Goal: Check status: Check status

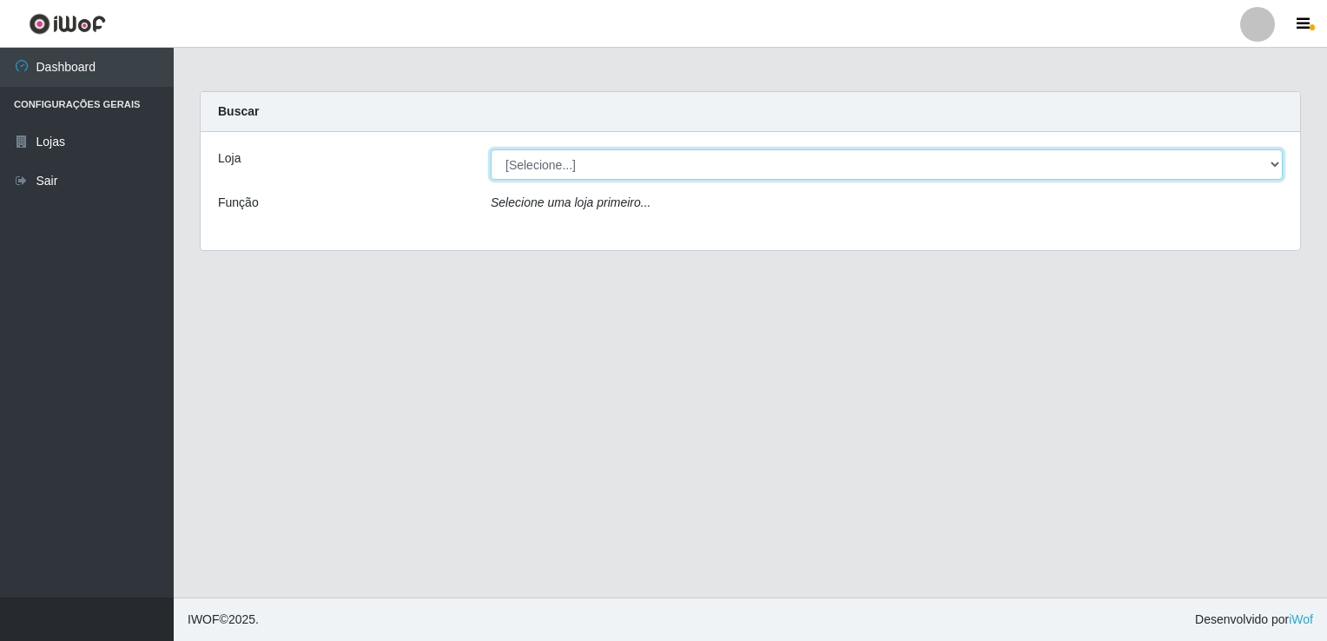
click at [577, 150] on select "[Selecione...] Bemais Supermercados - [GEOGRAPHIC_DATA]" at bounding box center [887, 164] width 792 height 30
select select "250"
click at [491, 149] on select "[Selecione...] Bemais Supermercados - [GEOGRAPHIC_DATA]" at bounding box center [887, 164] width 792 height 30
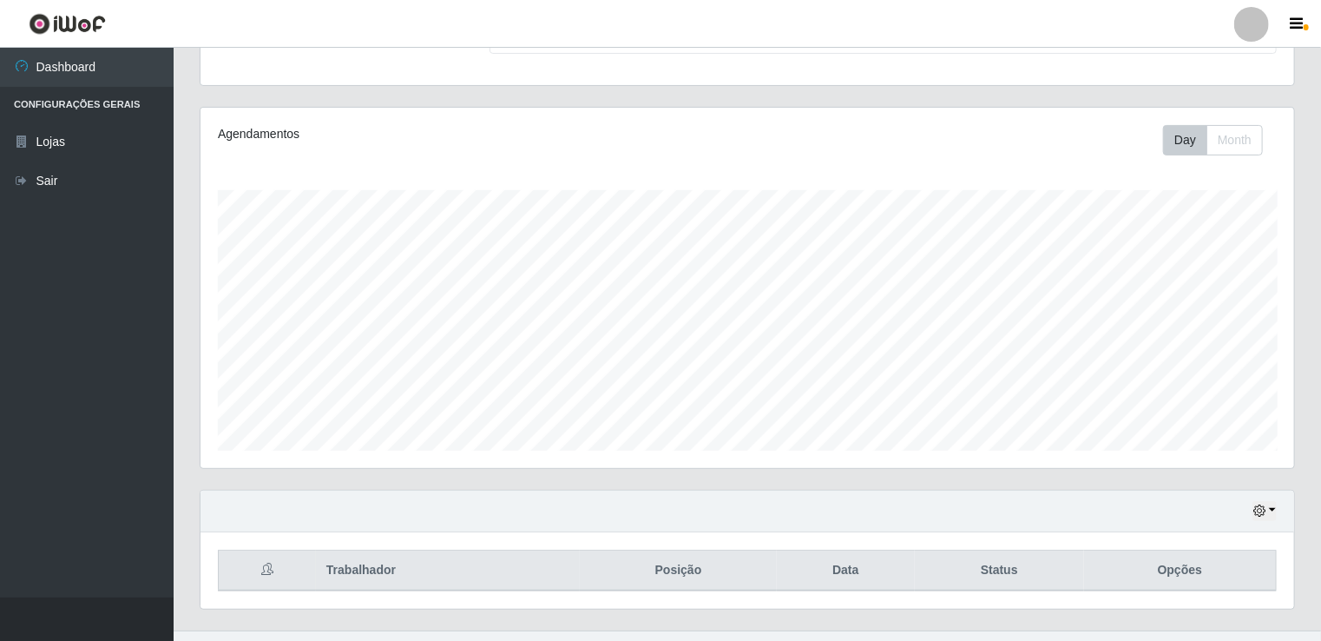
scroll to position [200, 0]
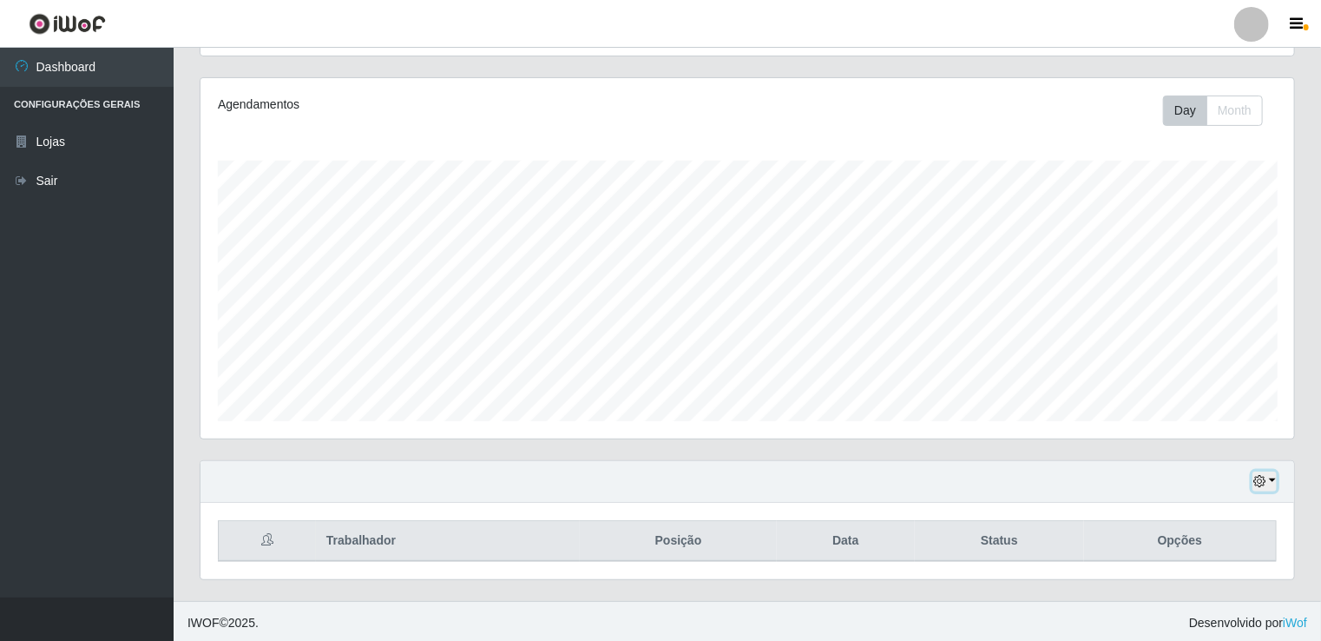
click at [1257, 484] on icon "button" at bounding box center [1260, 481] width 12 height 12
click at [1223, 446] on button "Não encerrados" at bounding box center [1207, 454] width 137 height 36
click at [1268, 484] on button "button" at bounding box center [1265, 481] width 24 height 20
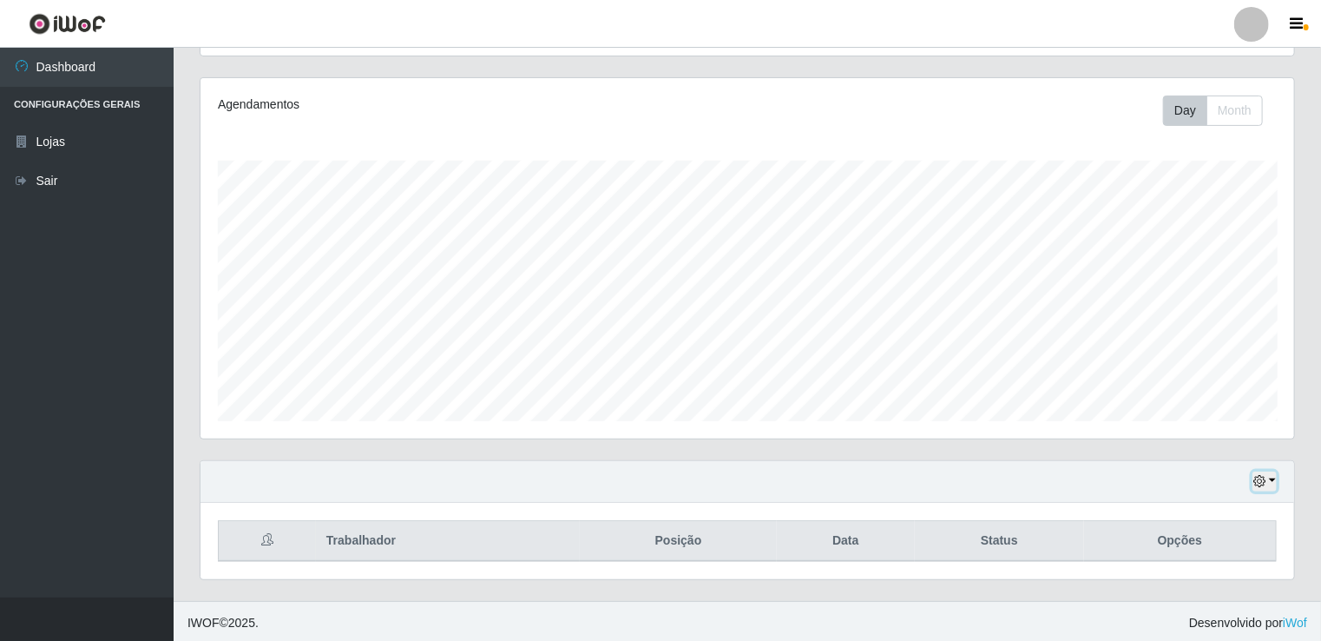
scroll to position [360, 1094]
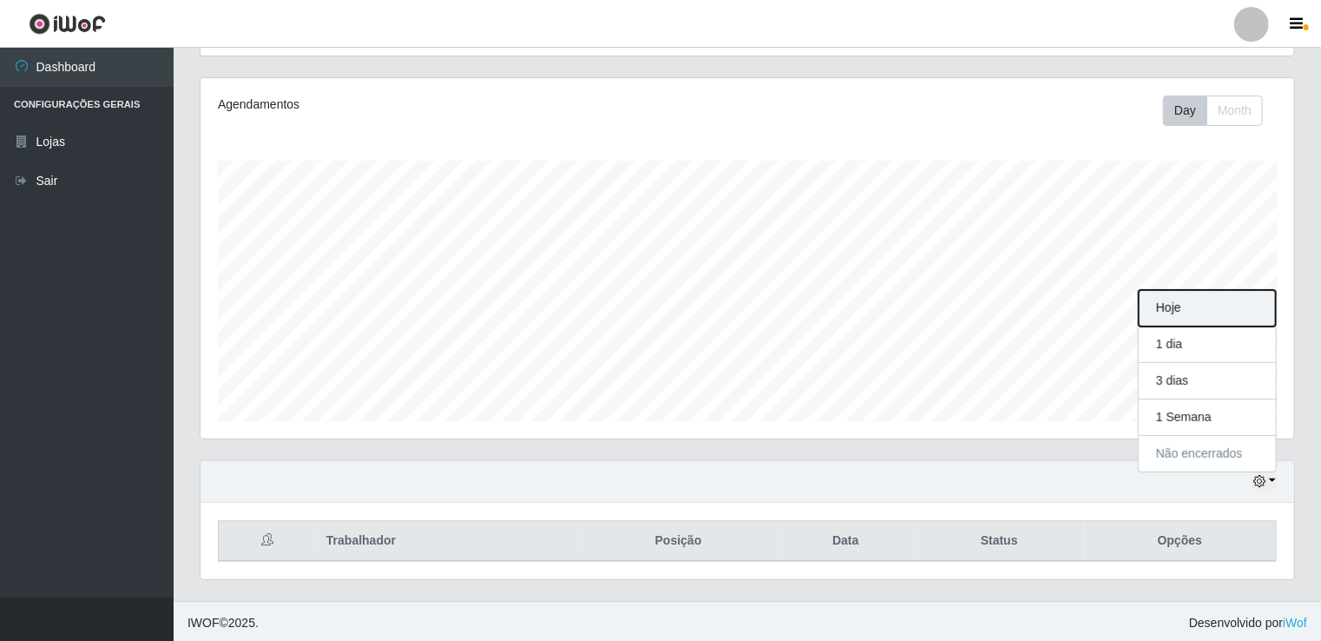
click at [1171, 306] on button "Hoje" at bounding box center [1207, 308] width 137 height 36
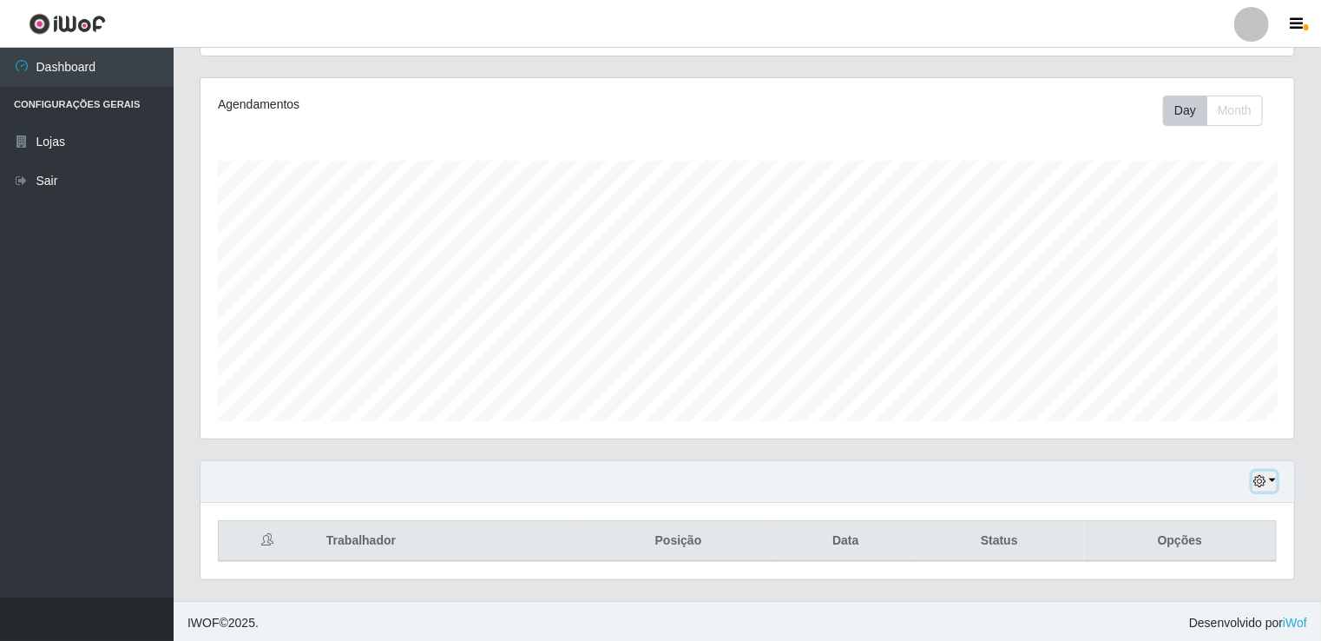
click at [1263, 475] on icon "button" at bounding box center [1260, 481] width 12 height 12
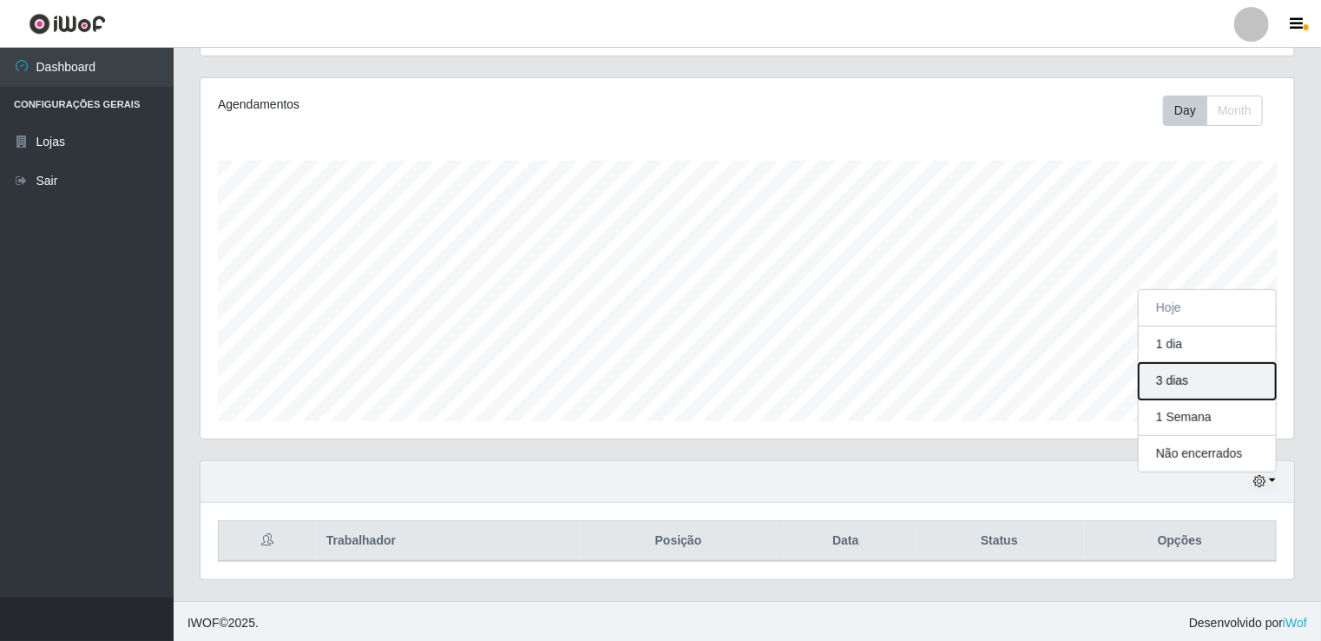
click at [1204, 387] on button "3 dias" at bounding box center [1207, 381] width 137 height 36
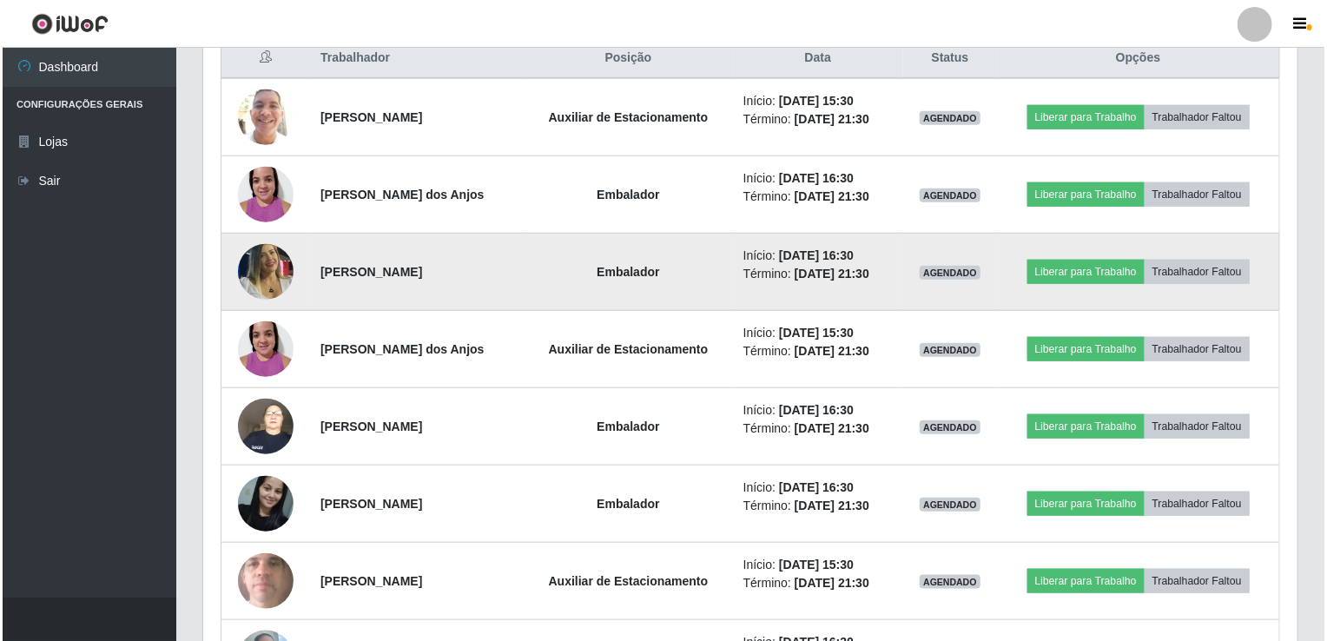
scroll to position [721, 0]
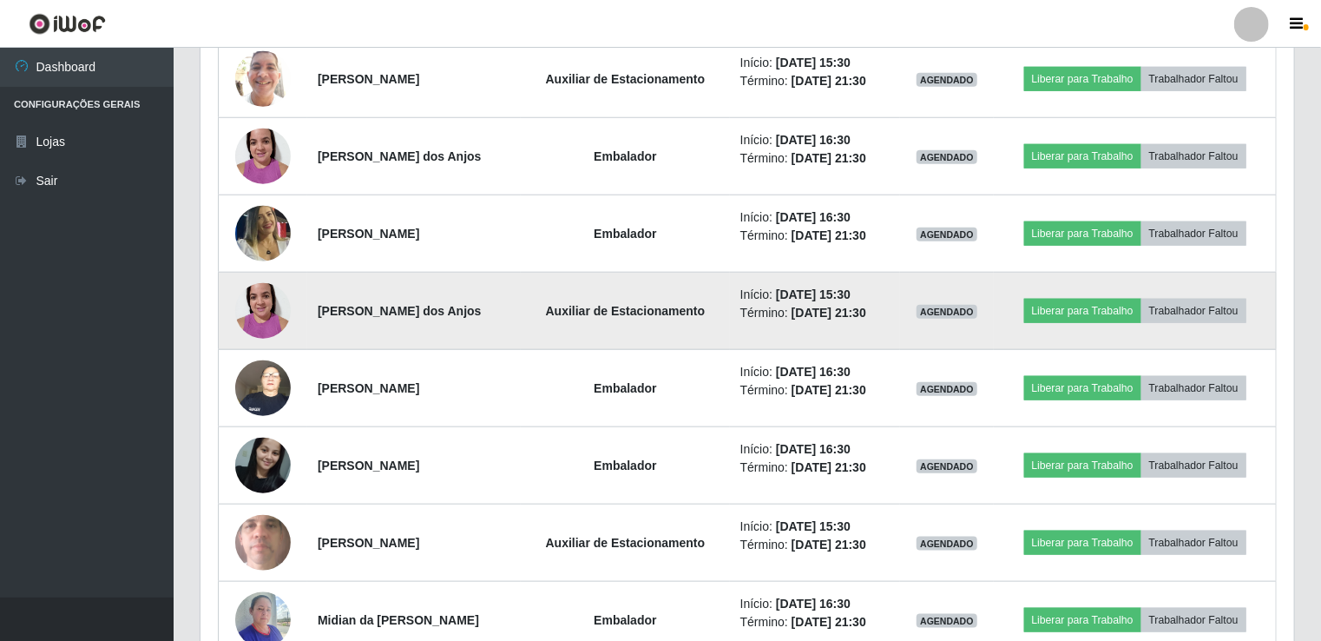
click at [257, 317] on img at bounding box center [263, 310] width 56 height 74
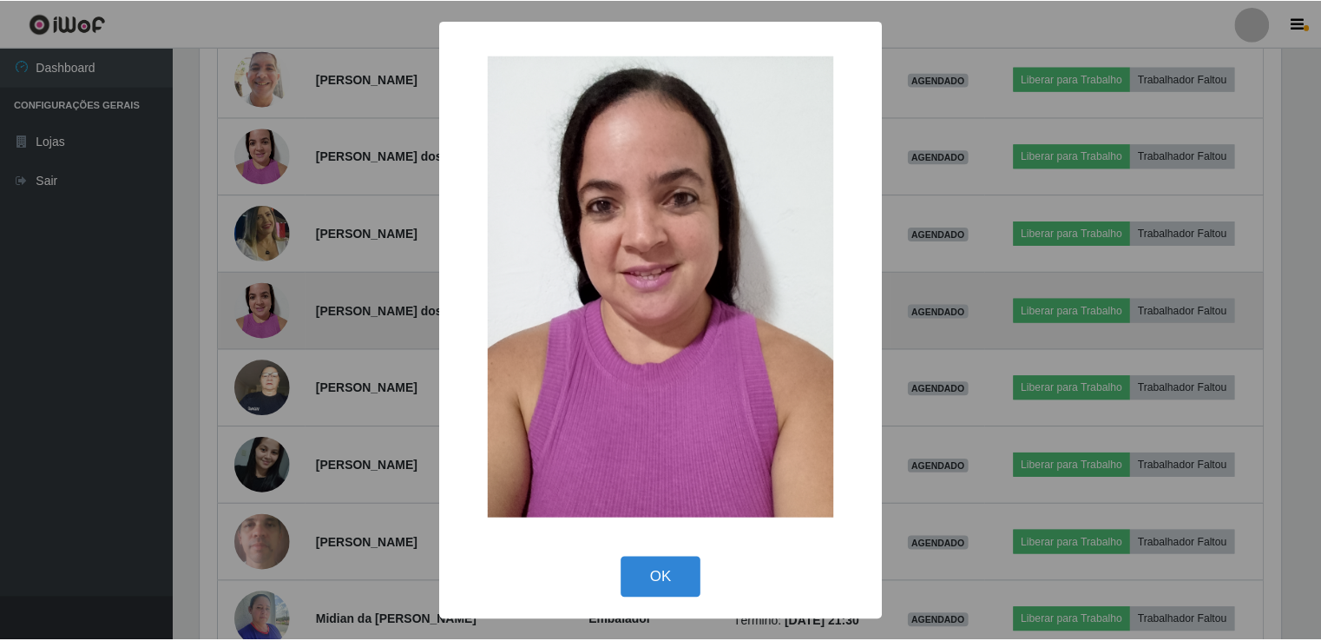
scroll to position [360, 1087]
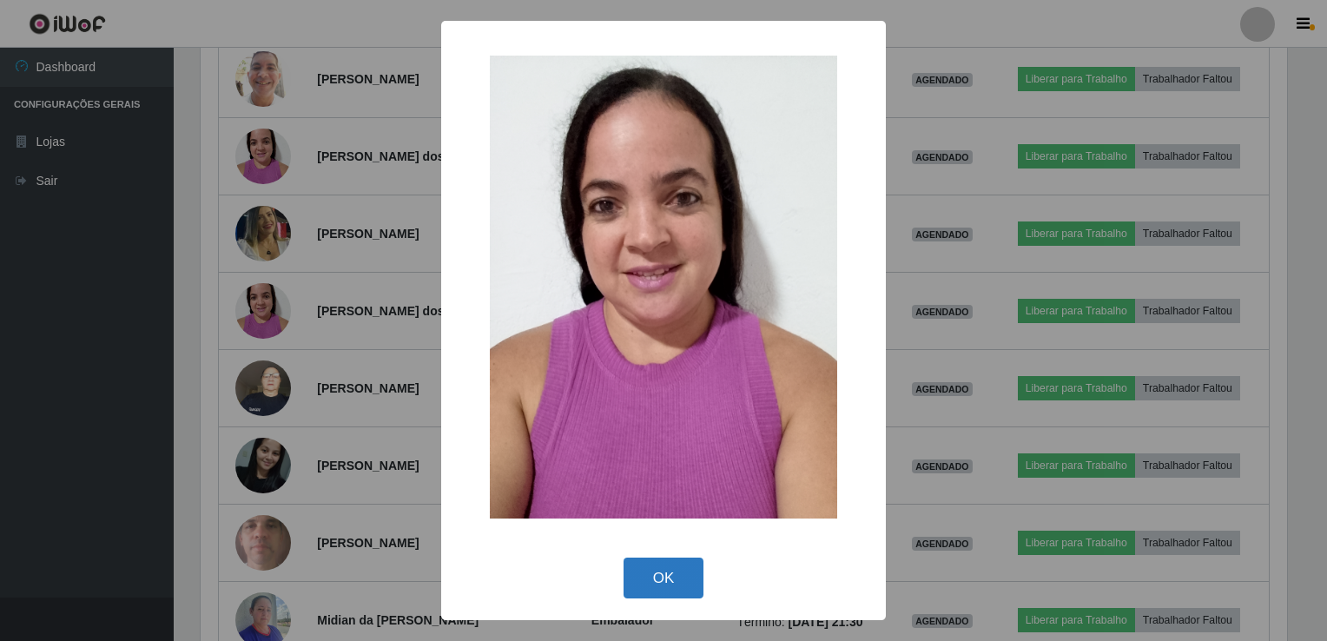
click at [669, 574] on button "OK" at bounding box center [663, 577] width 81 height 41
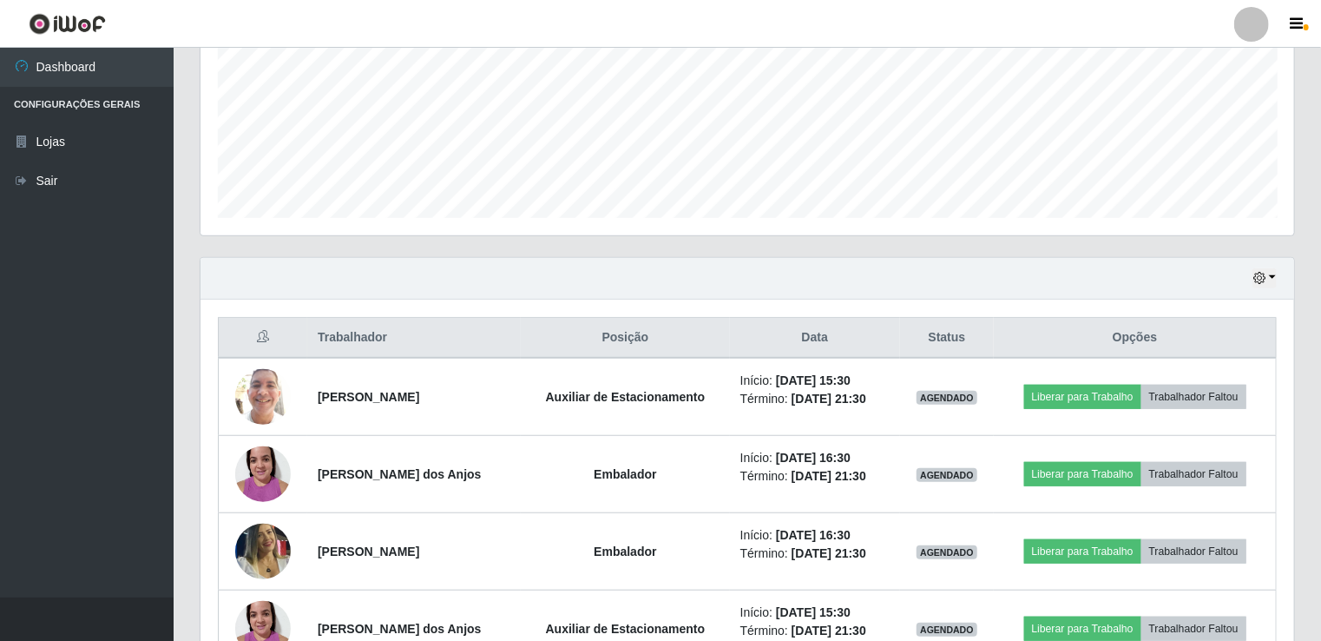
scroll to position [372, 0]
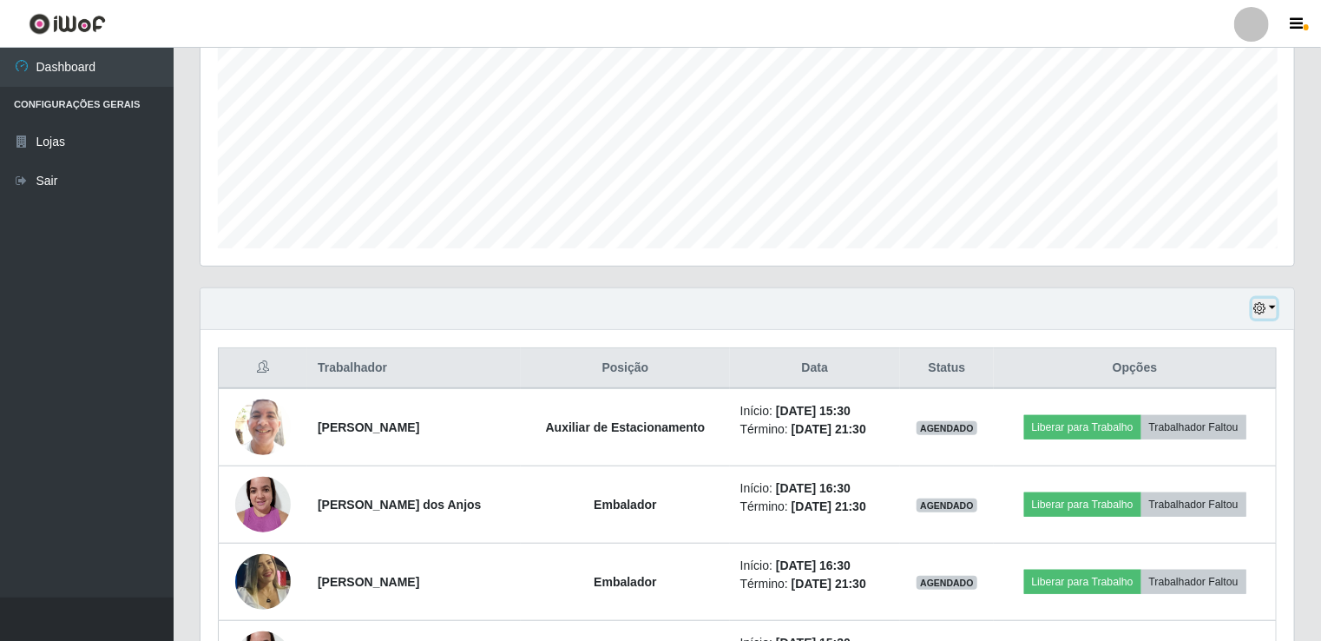
click at [1254, 300] on button "button" at bounding box center [1265, 309] width 24 height 20
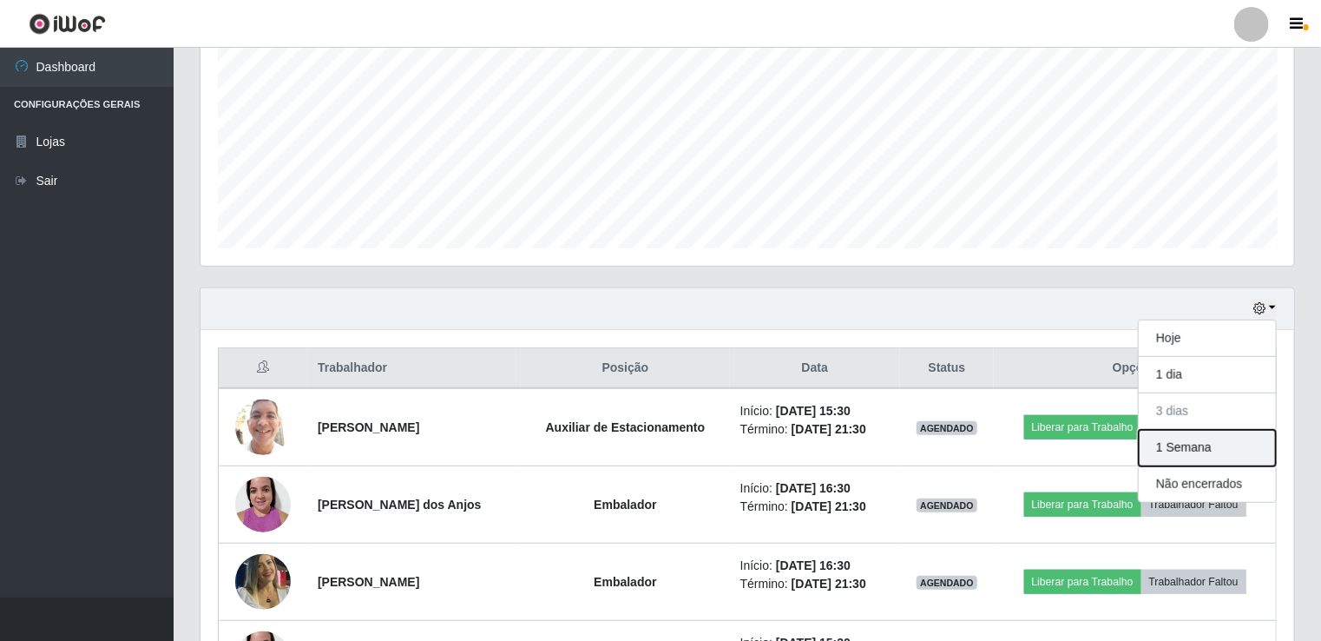
click at [1212, 447] on button "1 Semana" at bounding box center [1207, 448] width 137 height 36
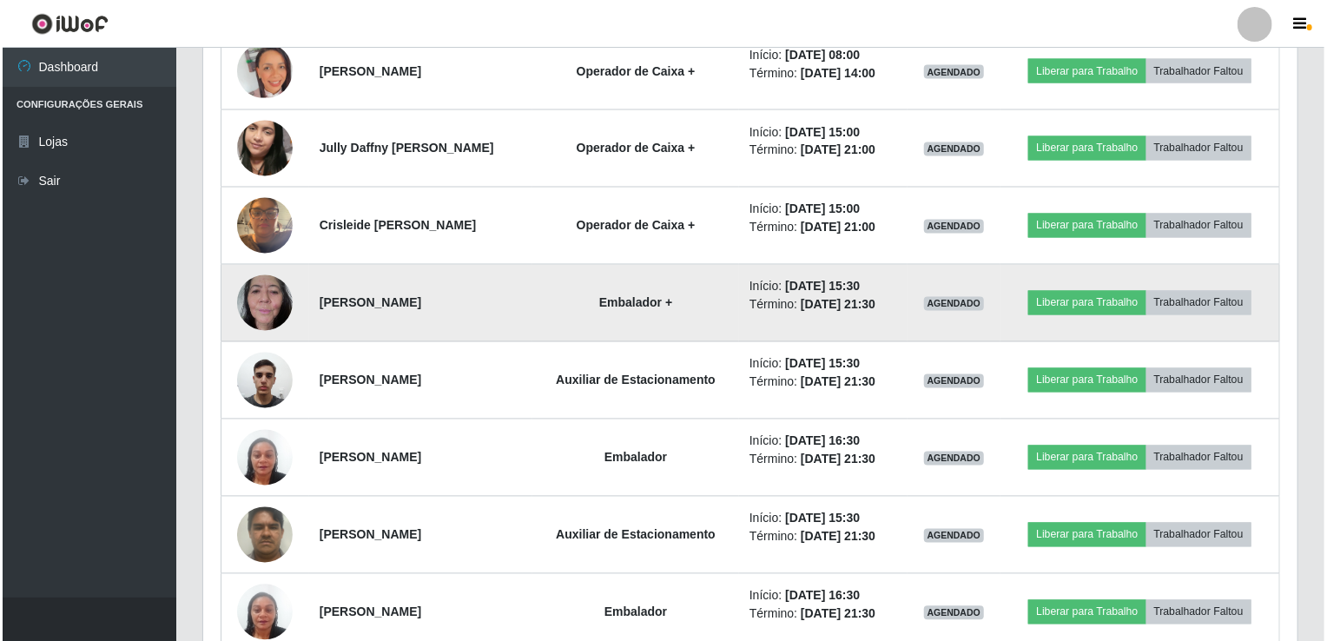
scroll to position [1587, 0]
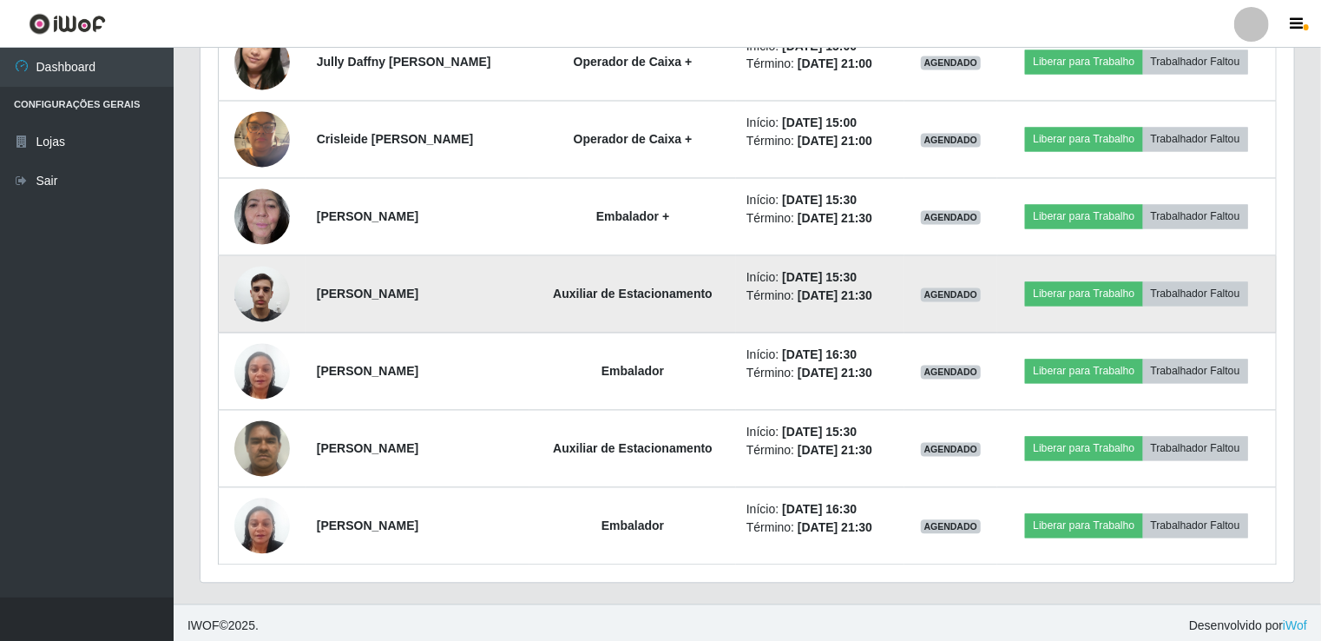
click at [247, 297] on img at bounding box center [262, 294] width 56 height 74
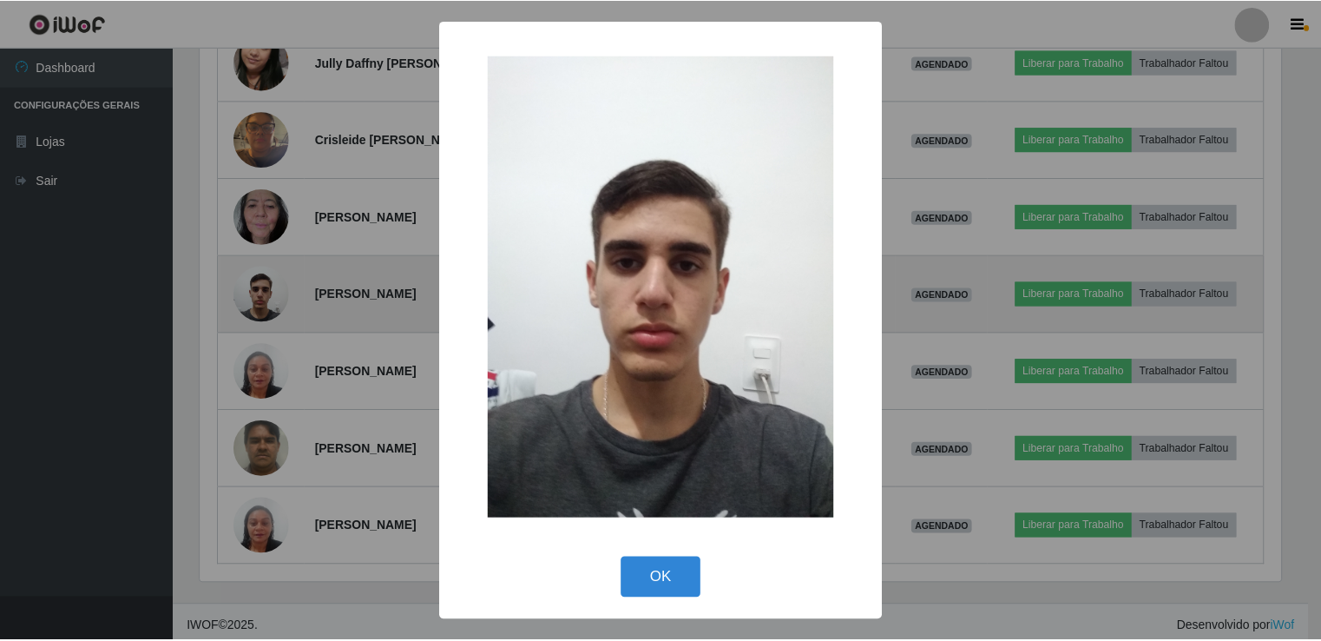
scroll to position [360, 1087]
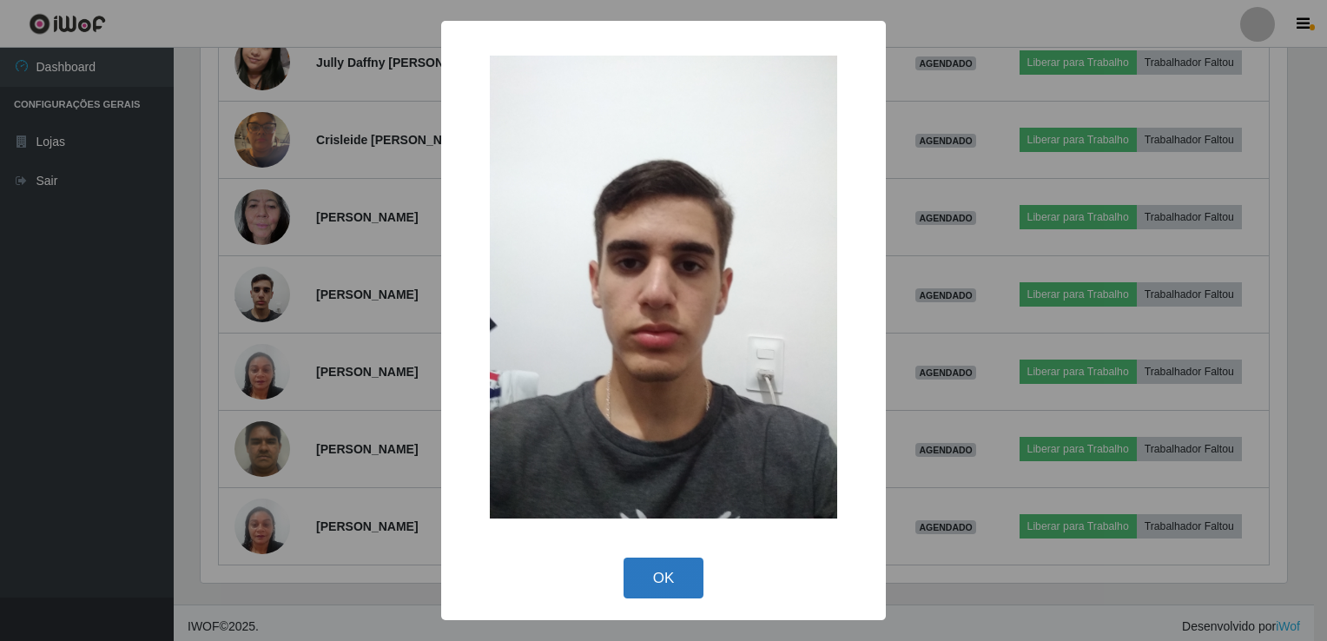
click at [649, 573] on button "OK" at bounding box center [663, 577] width 81 height 41
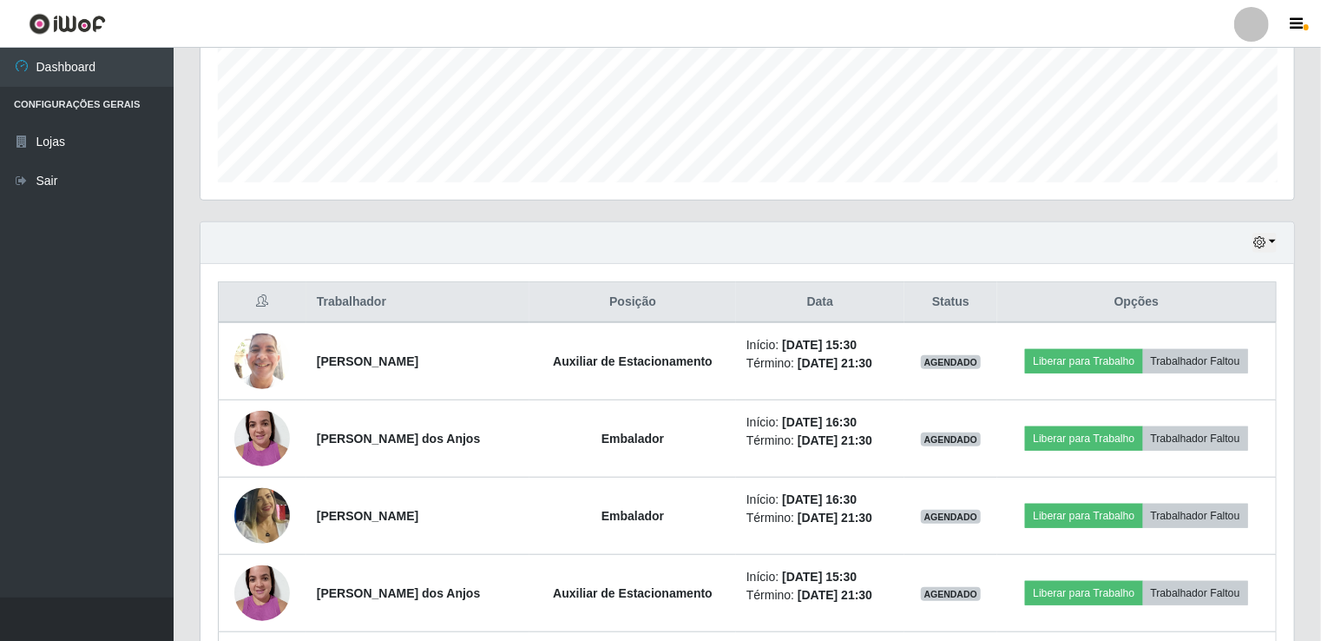
scroll to position [372, 0]
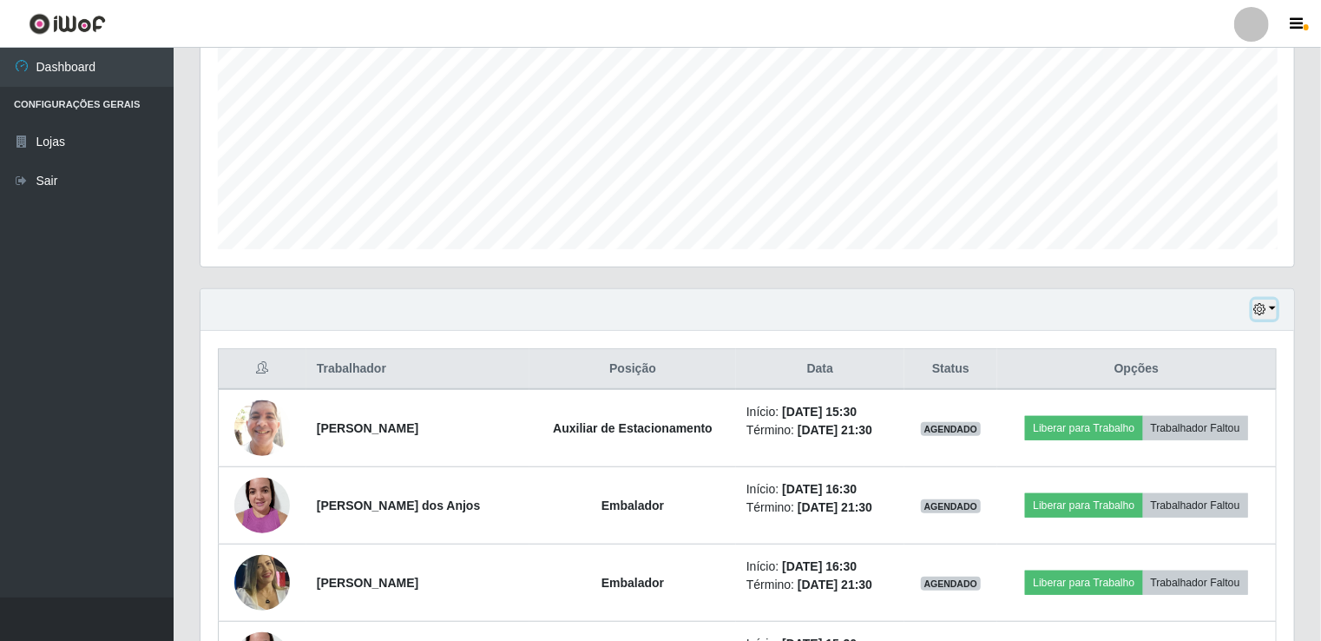
click at [1261, 308] on icon "button" at bounding box center [1260, 309] width 12 height 12
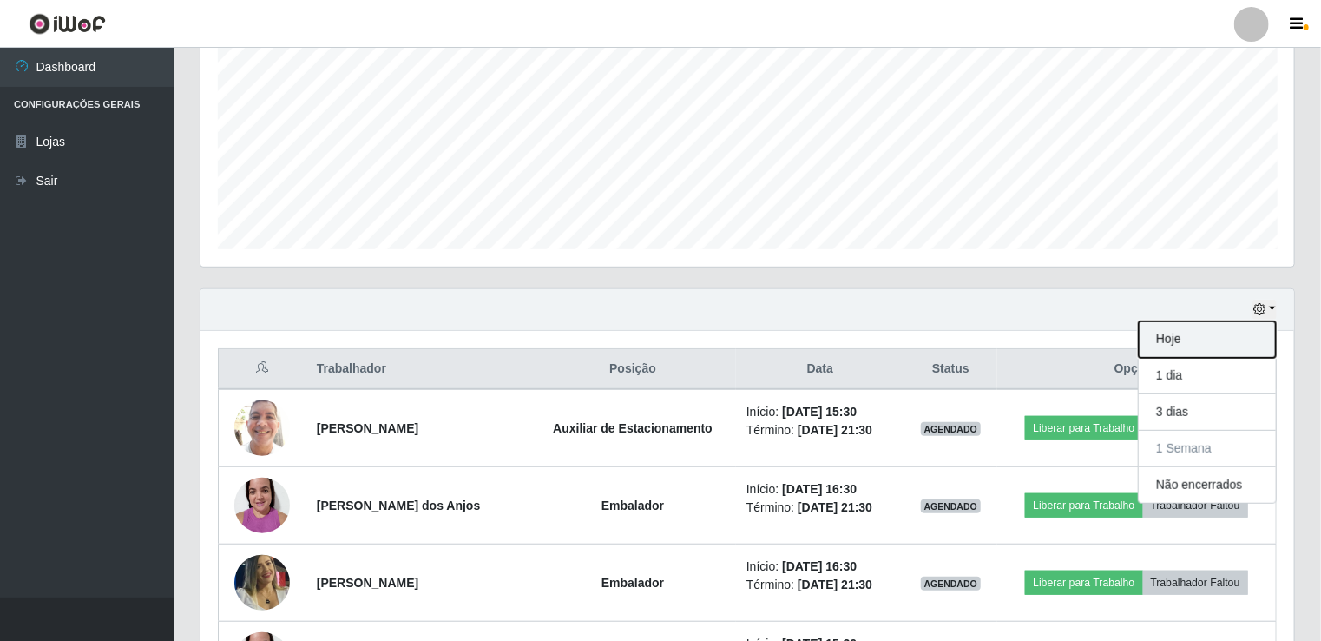
click at [1231, 328] on button "Hoje" at bounding box center [1207, 339] width 137 height 36
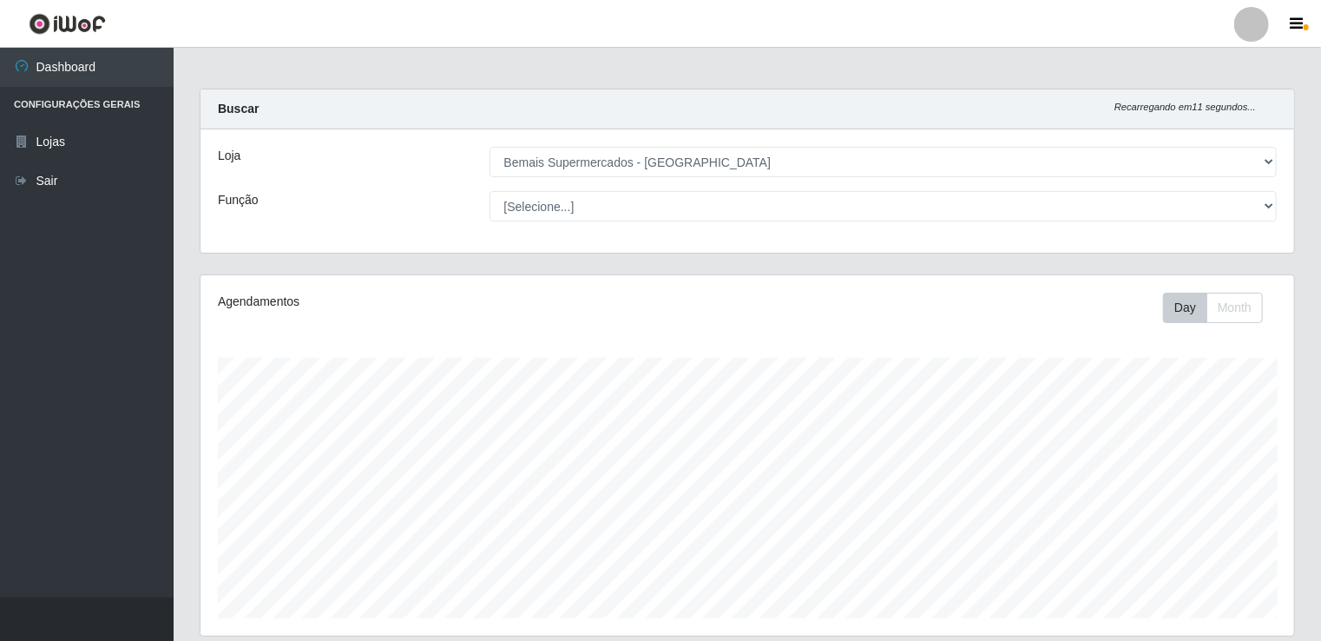
scroll to position [0, 0]
